Goal: Check status: Check status

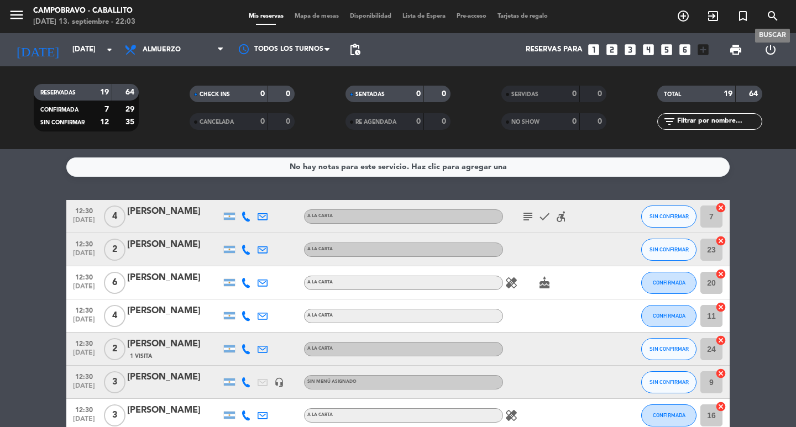
click at [777, 11] on icon "search" at bounding box center [772, 15] width 13 height 13
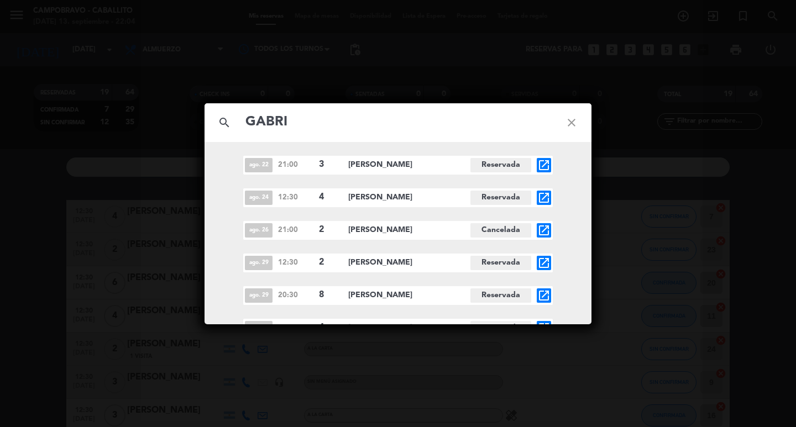
click at [381, 122] on input "GABRI" at bounding box center [397, 122] width 307 height 23
type input "[PERSON_NAME]"
drag, startPoint x: 358, startPoint y: 200, endPoint x: 504, endPoint y: 186, distance: 147.1
click at [421, 195] on span "[PERSON_NAME]" at bounding box center [409, 197] width 122 height 13
click at [583, 196] on div "[DATE] 21:00 3 [PERSON_NAME] Reservada open_in_new [DATE] 21:00 2 [PERSON_NAME]…" at bounding box center [398, 247] width 387 height 182
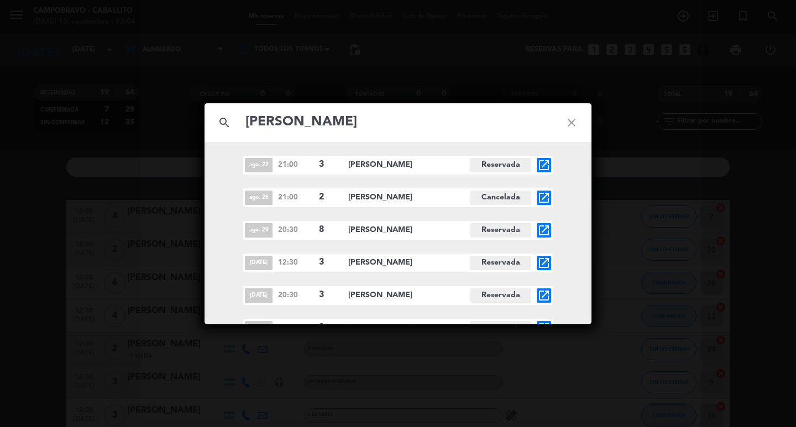
click at [605, 179] on div "search [PERSON_NAME] close [DATE] 21:00 3 [PERSON_NAME] Reservada open_in_new […" at bounding box center [398, 213] width 796 height 427
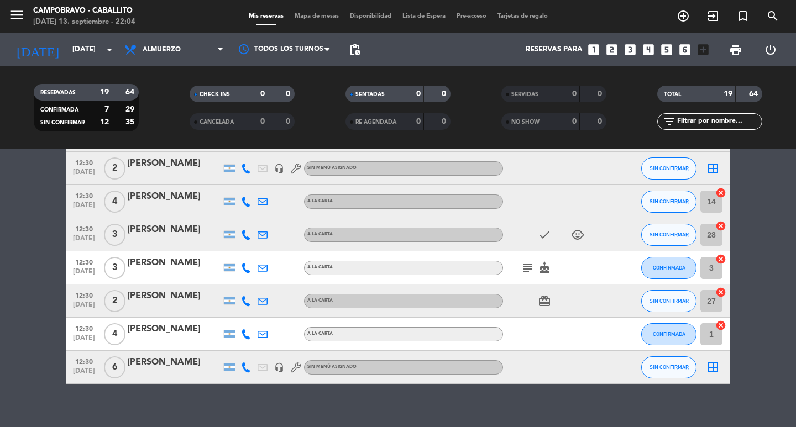
scroll to position [458, 0]
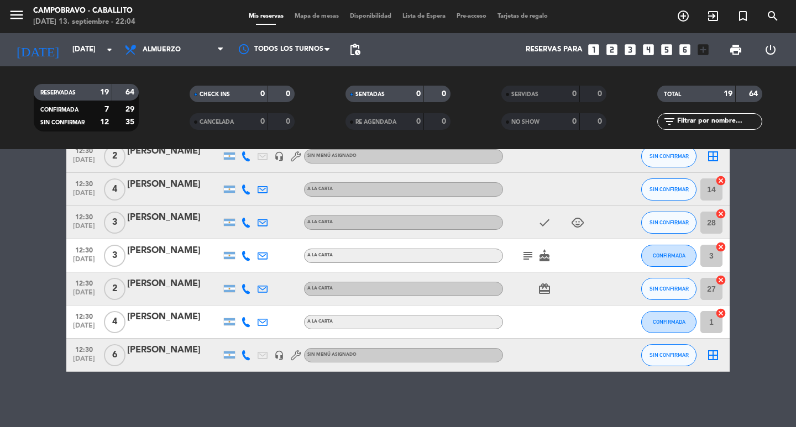
click at [362, 50] on span "pending_actions" at bounding box center [355, 50] width 22 height 22
click at [359, 43] on span "pending_actions" at bounding box center [355, 50] width 22 height 22
click at [357, 55] on span "pending_actions" at bounding box center [354, 49] width 13 height 13
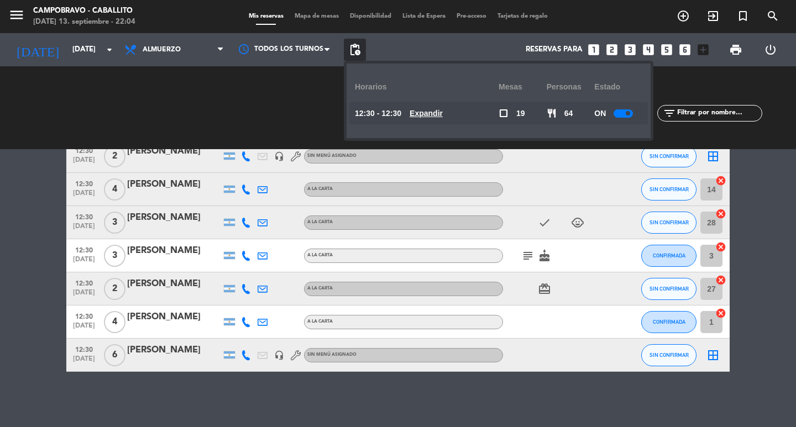
click at [428, 114] on u "Expandir" at bounding box center [426, 113] width 33 height 9
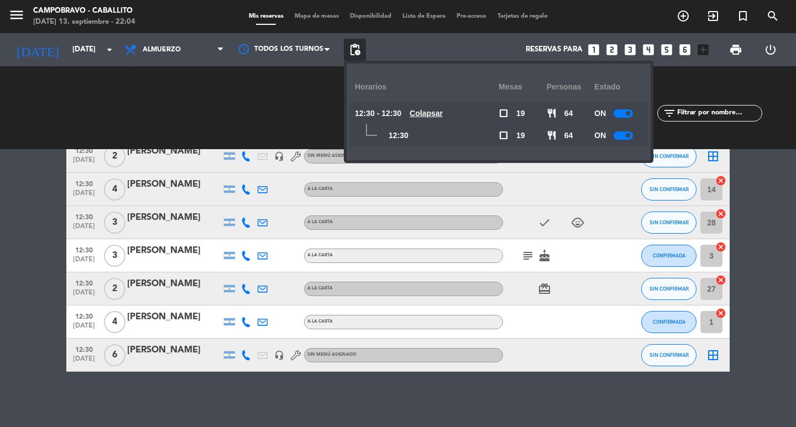
click at [428, 114] on u "Colapsar" at bounding box center [426, 113] width 33 height 9
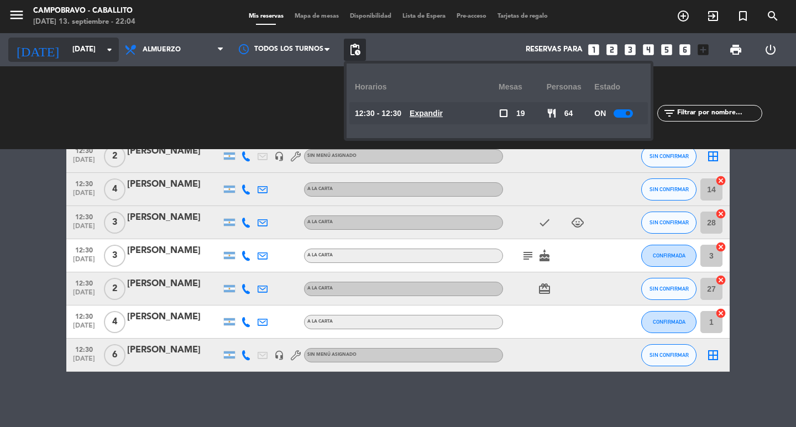
click at [88, 50] on input "[DATE]" at bounding box center [115, 50] width 97 height 20
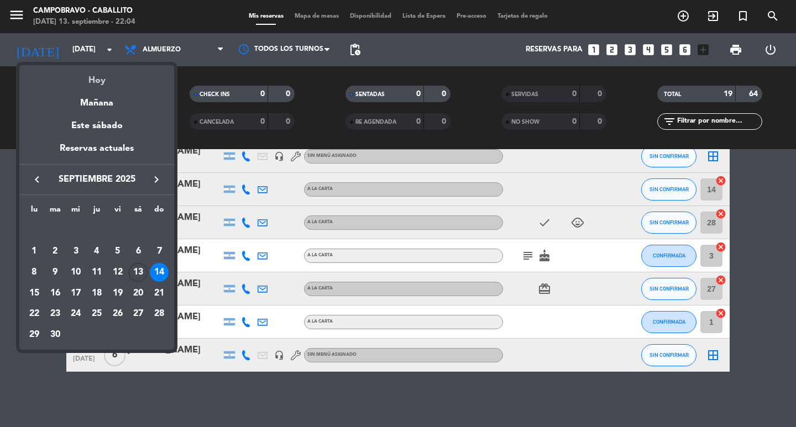
click at [90, 79] on div "Hoy" at bounding box center [96, 76] width 155 height 23
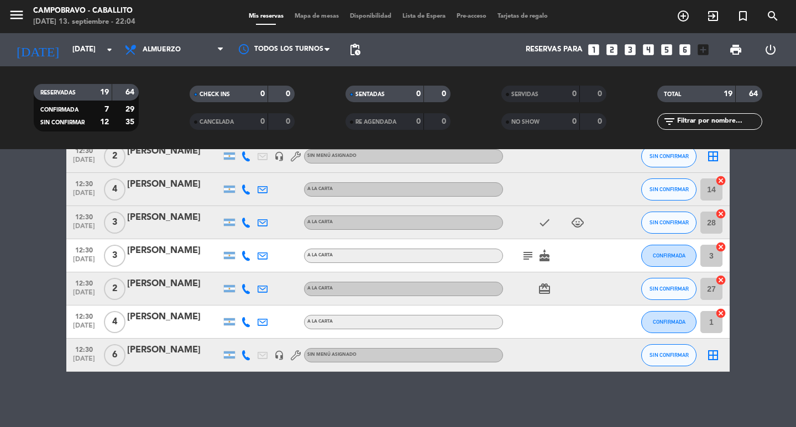
type input "[DATE]"
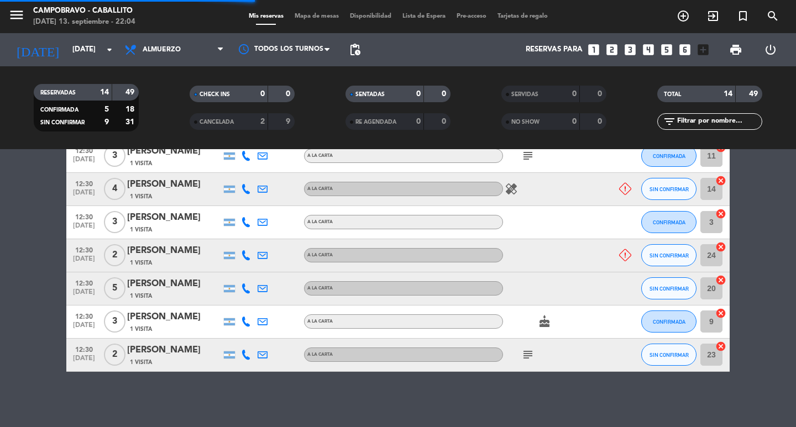
scroll to position [336, 0]
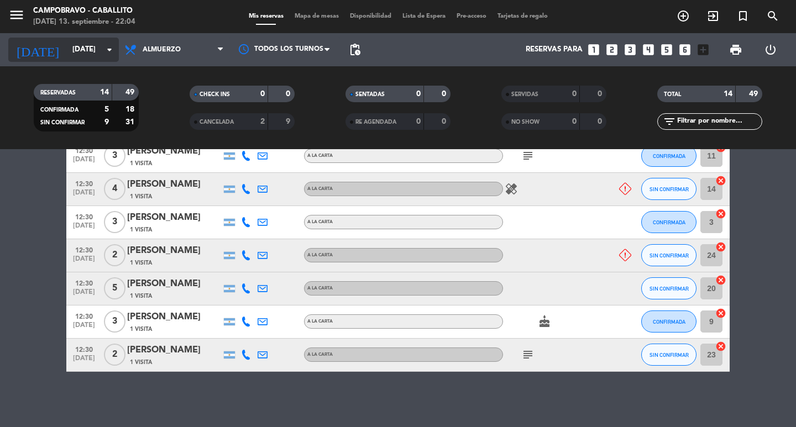
click at [67, 48] on input "[DATE]" at bounding box center [115, 50] width 97 height 20
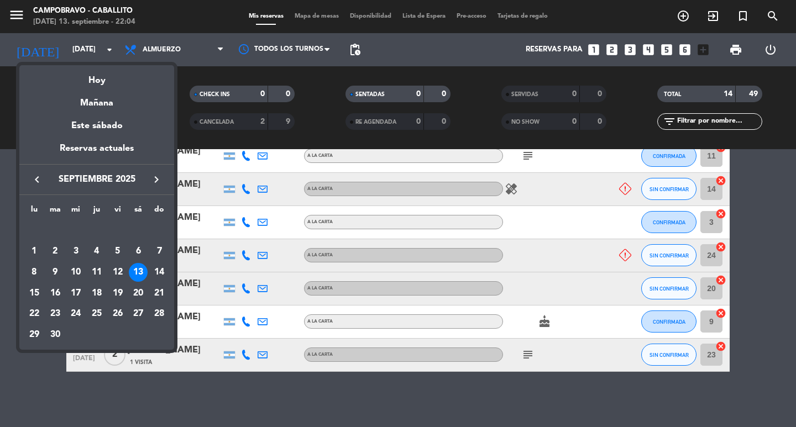
click at [184, 46] on div at bounding box center [398, 213] width 796 height 427
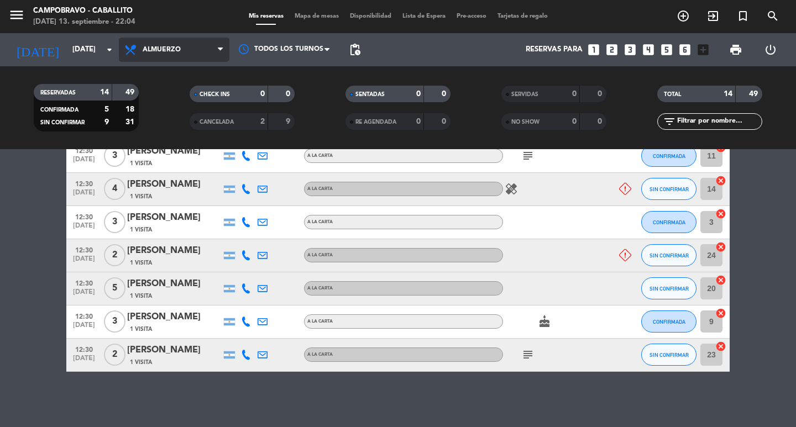
click at [184, 45] on span "Almuerzo" at bounding box center [174, 50] width 111 height 24
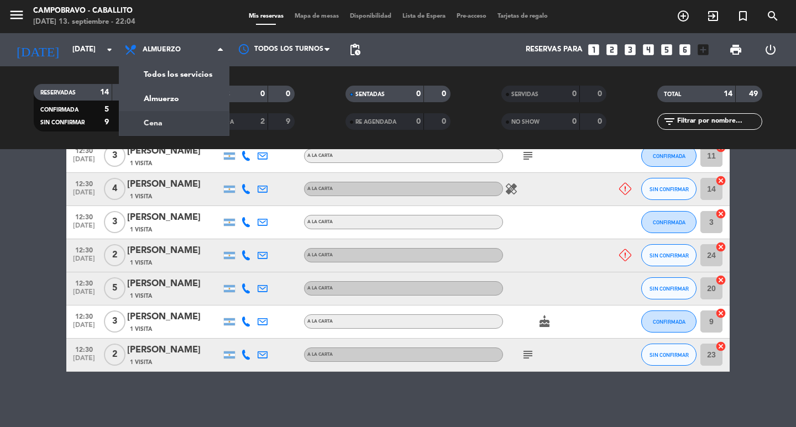
drag, startPoint x: 170, startPoint y: 125, endPoint x: 207, endPoint y: 105, distance: 42.0
click at [169, 125] on div "menu Campobravo - caballito [DATE] 13. septiembre - 22:04 Mis reservas Mapa de …" at bounding box center [398, 74] width 796 height 149
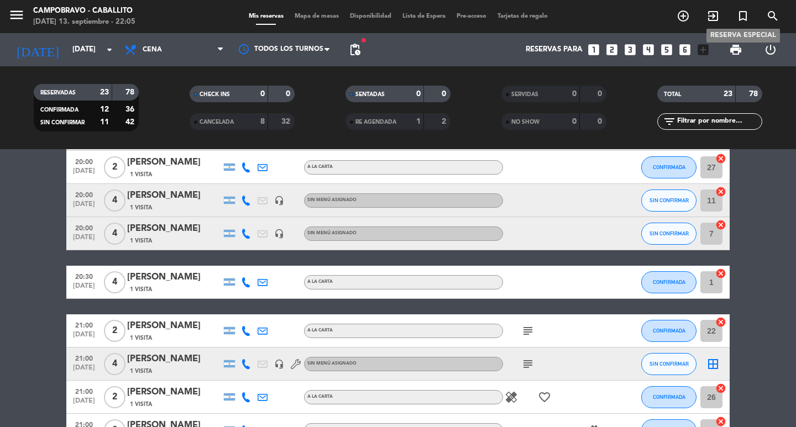
scroll to position [0, 0]
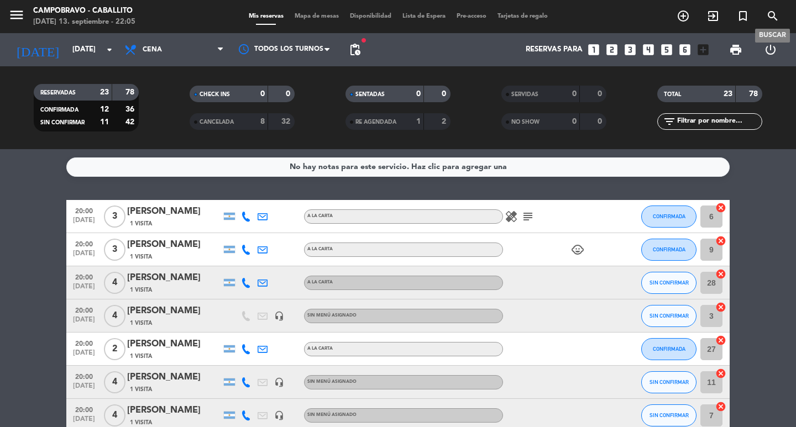
click at [774, 12] on icon "search" at bounding box center [772, 15] width 13 height 13
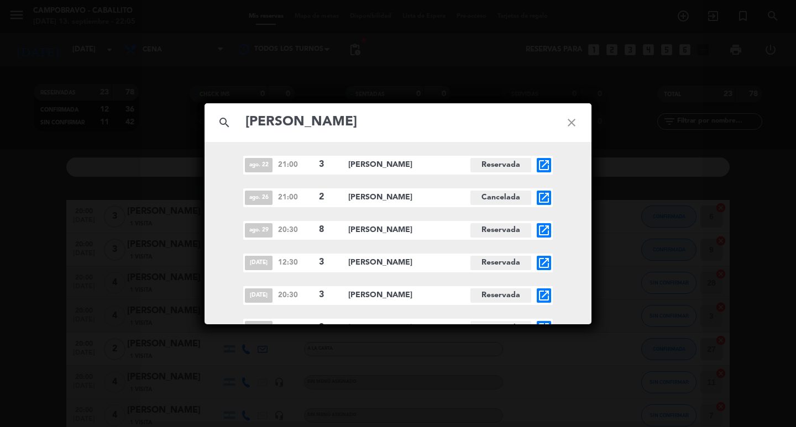
type input "[PERSON_NAME]"
click at [773, 164] on div "search [PERSON_NAME] close [DATE] 21:00 3 [PERSON_NAME] Reservada open_in_new […" at bounding box center [398, 213] width 796 height 427
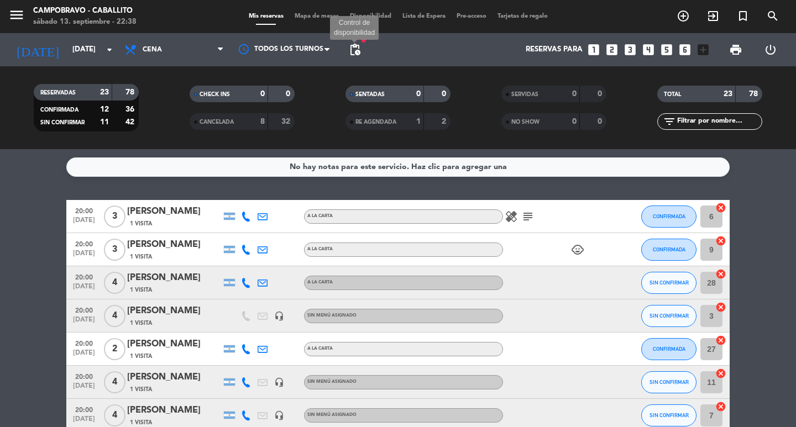
click at [357, 49] on span "pending_actions" at bounding box center [354, 49] width 13 height 13
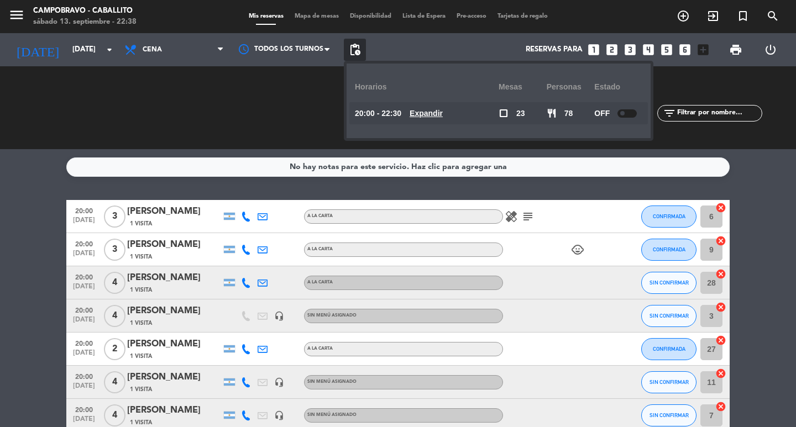
drag, startPoint x: 0, startPoint y: 202, endPoint x: 76, endPoint y: 15, distance: 201.8
click at [7, 197] on div "No hay notas para este servicio. Haz clic para agregar una 20:00 [DATE] 3 [PERS…" at bounding box center [398, 288] width 796 height 278
